Goal: Transaction & Acquisition: Purchase product/service

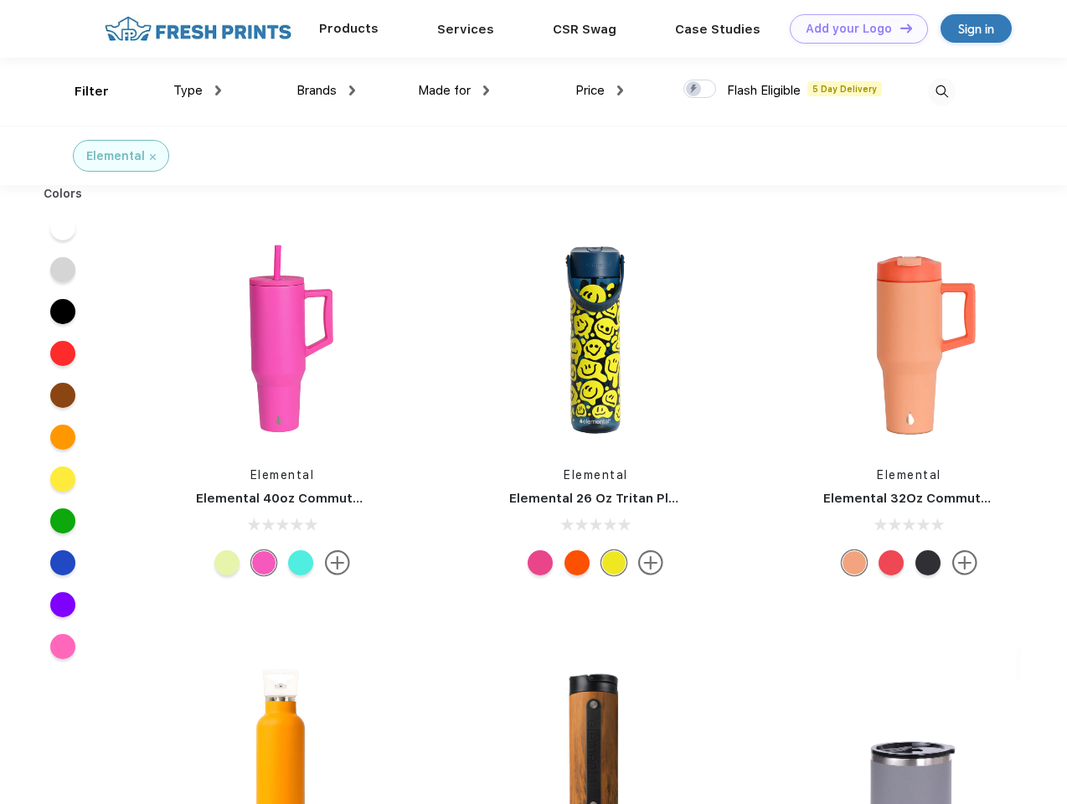
scroll to position [1, 0]
click at [852, 28] on link "Add your Logo Design Tool" at bounding box center [859, 28] width 138 height 29
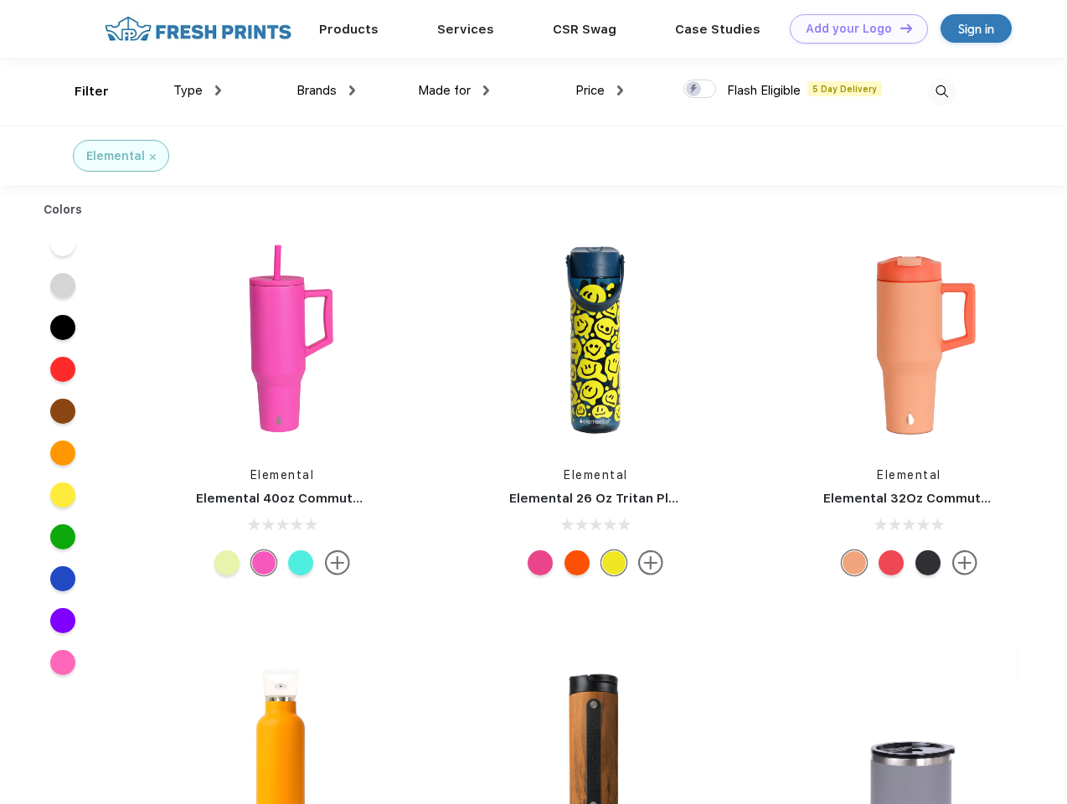
click at [0, 0] on div "Design Tool" at bounding box center [0, 0] width 0 height 0
click at [898, 28] on link "Add your Logo Design Tool" at bounding box center [859, 28] width 138 height 29
click at [80, 91] on div "Filter" at bounding box center [92, 91] width 34 height 19
click at [198, 90] on span "Type" at bounding box center [187, 90] width 29 height 15
click at [326, 90] on span "Brands" at bounding box center [316, 90] width 40 height 15
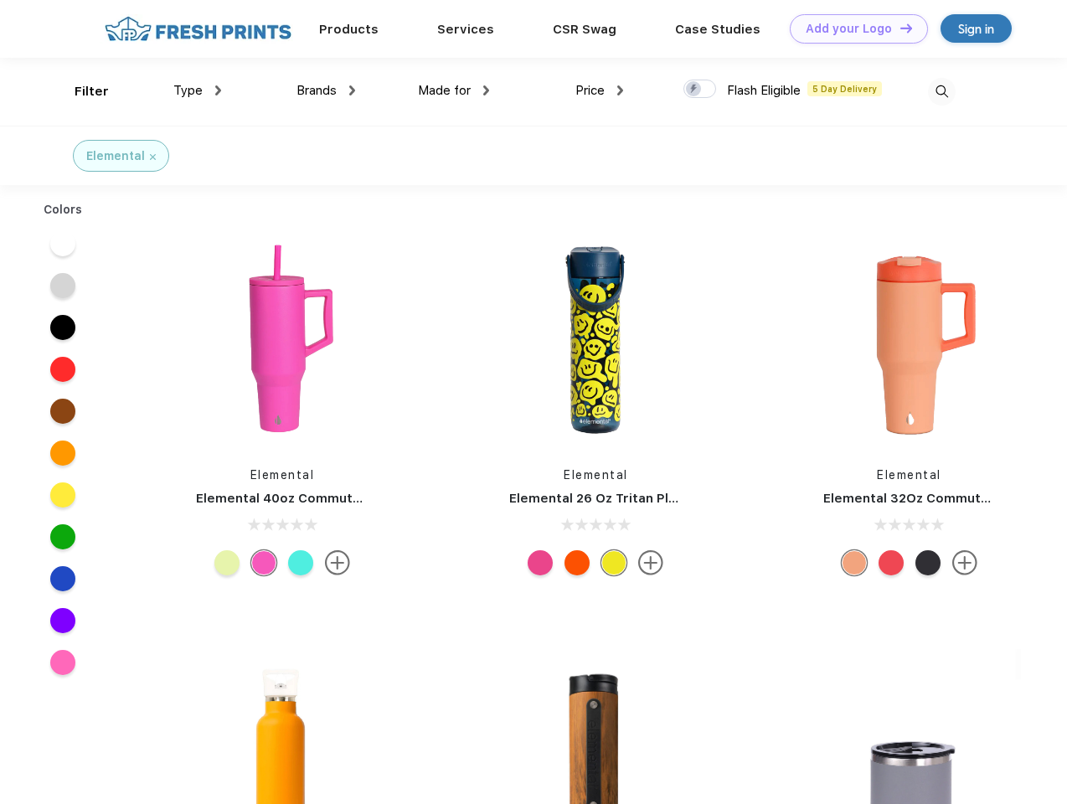
click at [454, 90] on span "Made for" at bounding box center [444, 90] width 53 height 15
click at [600, 90] on span "Price" at bounding box center [589, 90] width 29 height 15
click at [700, 90] on div at bounding box center [699, 89] width 33 height 18
click at [694, 90] on input "checkbox" at bounding box center [688, 84] width 11 height 11
click at [941, 91] on img at bounding box center [942, 92] width 28 height 28
